Goal: Book appointment/travel/reservation

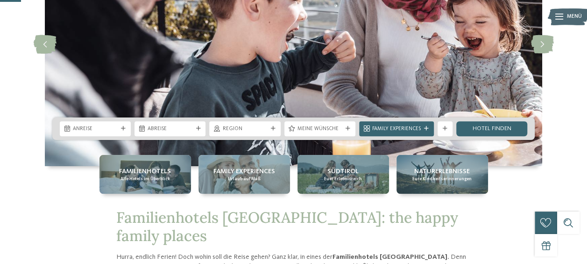
scroll to position [115, 0]
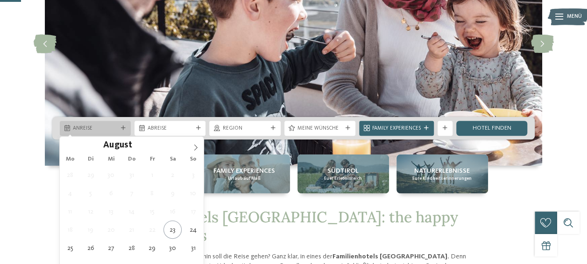
click at [127, 127] on div at bounding box center [123, 128] width 7 height 5
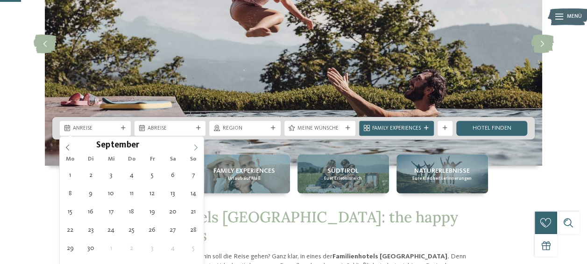
click at [195, 148] on icon at bounding box center [196, 147] width 7 height 7
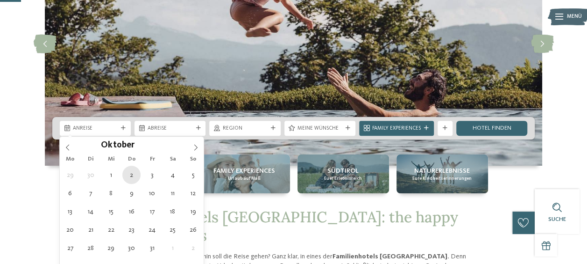
type div "02.10.2025"
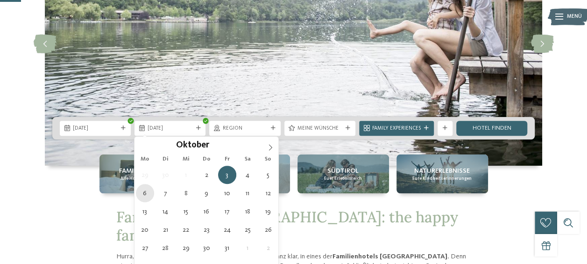
type div "06.10.2025"
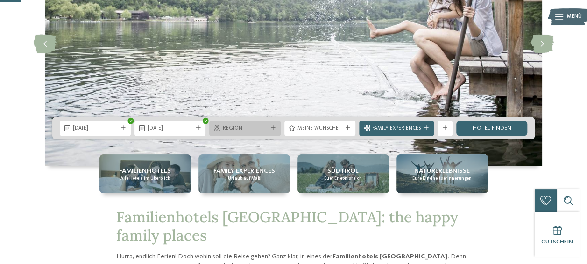
click at [276, 129] on div at bounding box center [273, 128] width 7 height 5
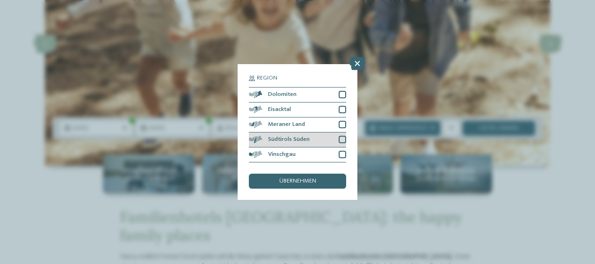
click at [297, 136] on div "Südtirols Süden" at bounding box center [297, 139] width 97 height 15
click at [298, 179] on span "übernehmen" at bounding box center [297, 181] width 37 height 6
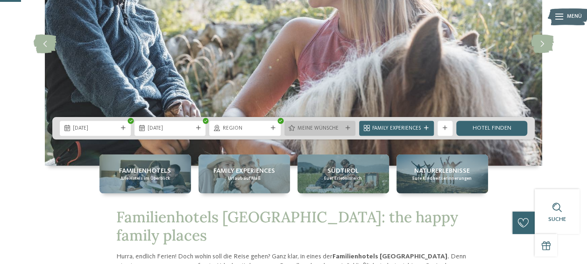
click at [346, 128] on icon at bounding box center [348, 128] width 5 height 5
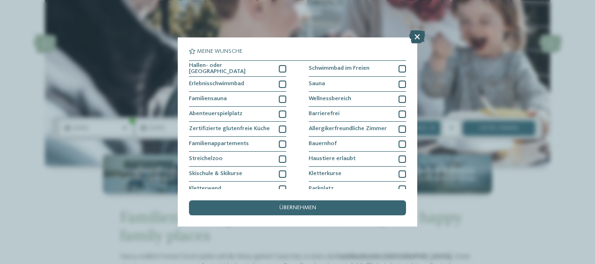
click at [418, 40] on icon at bounding box center [417, 36] width 16 height 13
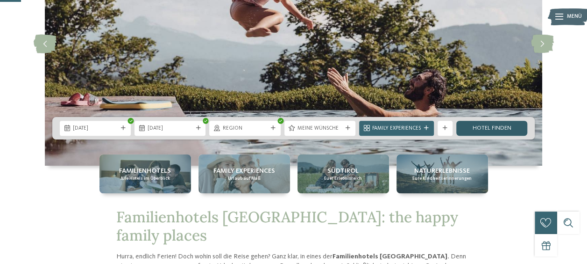
click at [496, 123] on link "Hotel finden" at bounding box center [492, 128] width 71 height 15
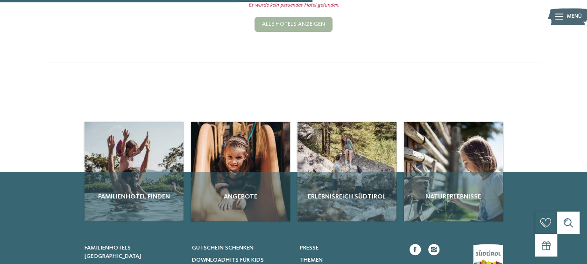
scroll to position [271, 0]
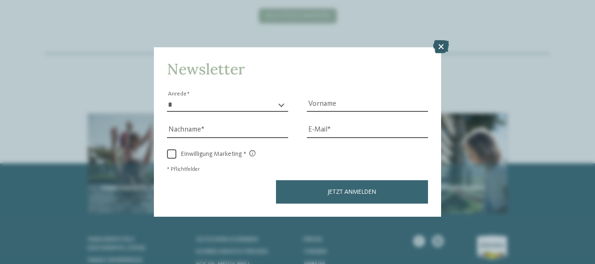
click at [444, 47] on icon at bounding box center [441, 46] width 16 height 13
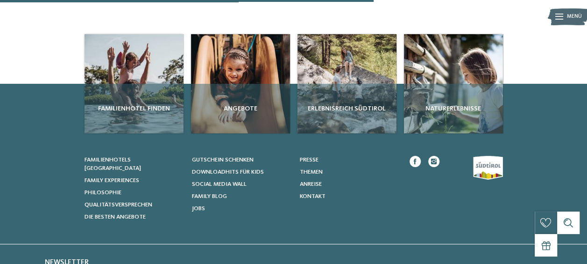
scroll to position [353, 0]
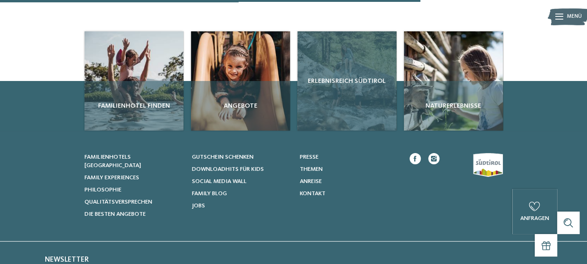
click at [354, 86] on span "Erlebnisreich Südtirol" at bounding box center [347, 80] width 92 height 9
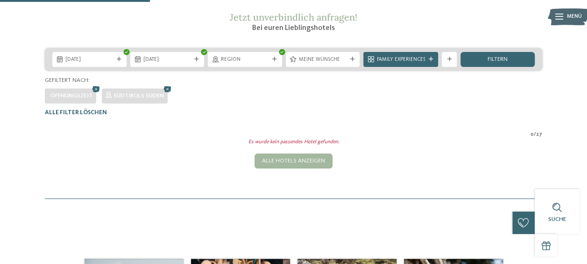
scroll to position [122, 0]
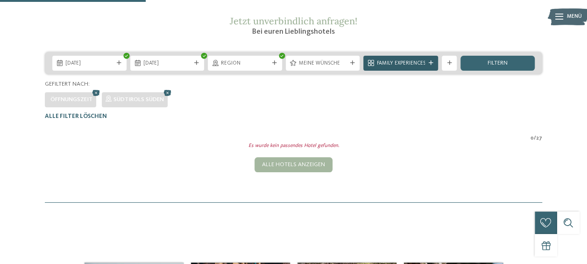
click at [429, 65] on icon at bounding box center [431, 63] width 5 height 5
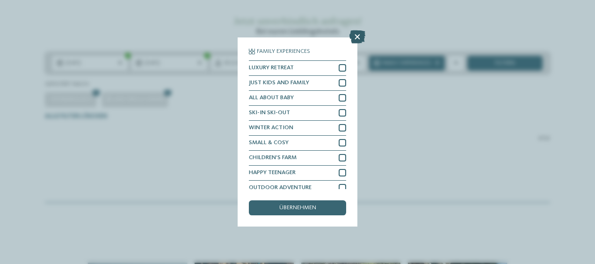
click at [358, 36] on icon at bounding box center [357, 36] width 16 height 13
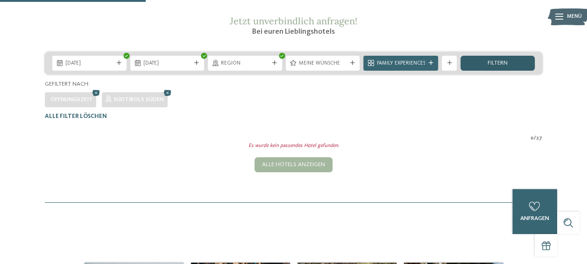
click at [481, 71] on div "filtern" at bounding box center [498, 63] width 74 height 15
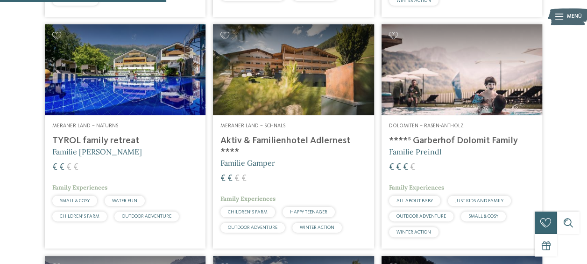
scroll to position [725, 0]
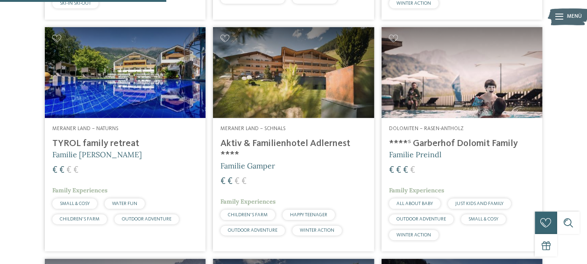
click at [120, 86] on img at bounding box center [125, 72] width 161 height 91
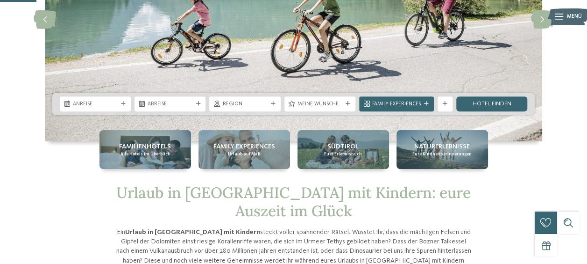
scroll to position [127, 0]
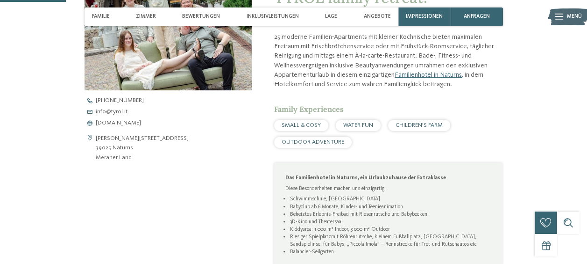
scroll to position [303, 0]
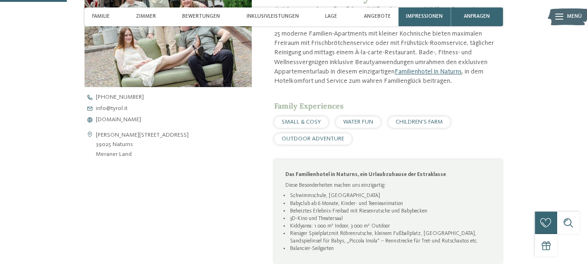
click at [261, 245] on div "TYROL family retreat: Hier sind die Kleinen Könige! 25 moderne Familien-Apartme…" at bounding box center [377, 140] width 251 height 329
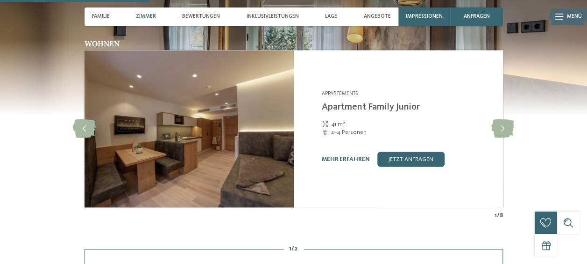
scroll to position [676, 0]
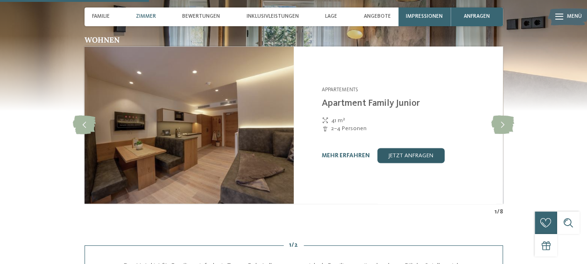
click at [409, 158] on link "jetzt anfragen" at bounding box center [411, 155] width 67 height 15
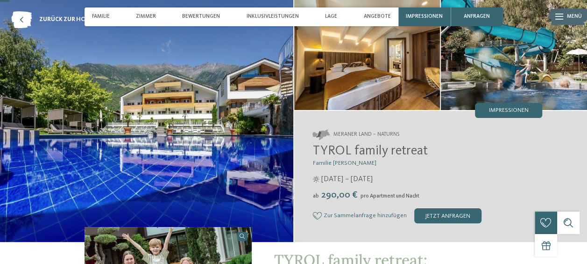
scroll to position [51, 0]
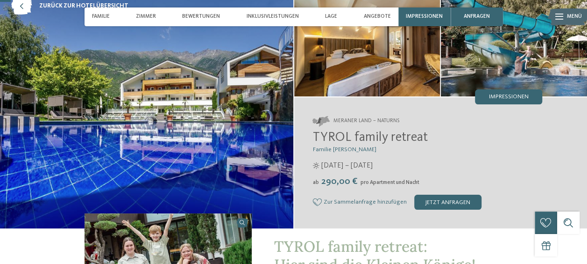
drag, startPoint x: 314, startPoint y: 137, endPoint x: 427, endPoint y: 133, distance: 113.2
click at [427, 133] on h2 "TYROL family retreat" at bounding box center [428, 138] width 230 height 16
copy span "TYROL family retreat"
